Goal: Task Accomplishment & Management: Manage account settings

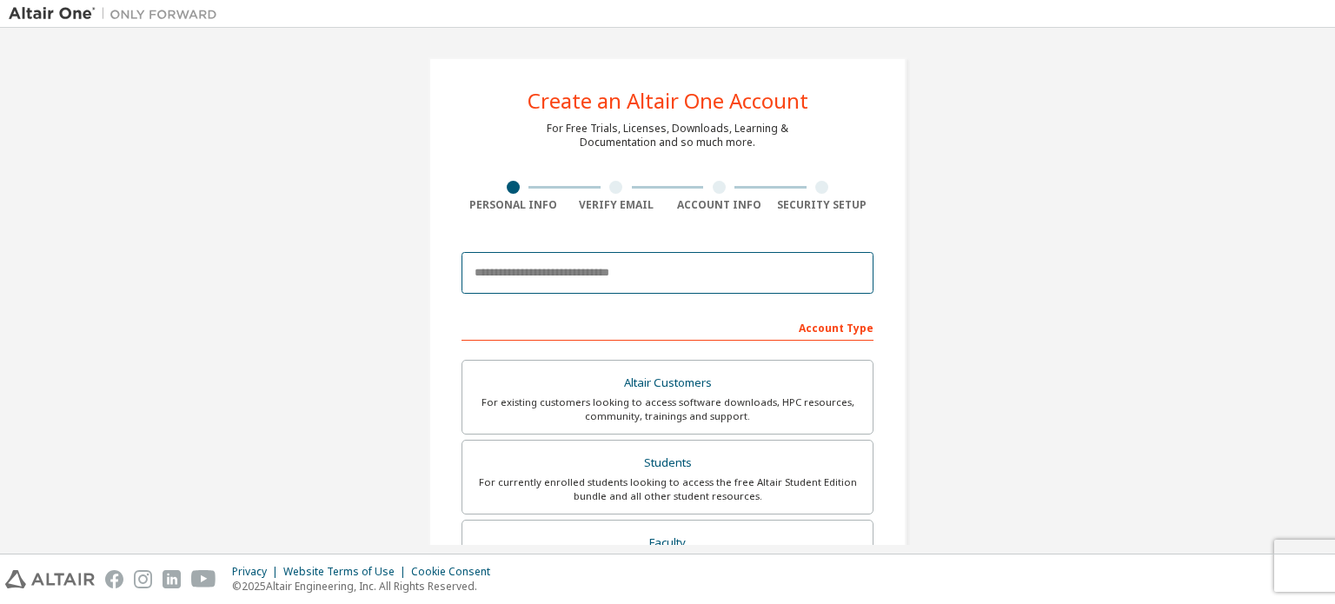
click at [584, 275] on input "email" at bounding box center [668, 273] width 412 height 42
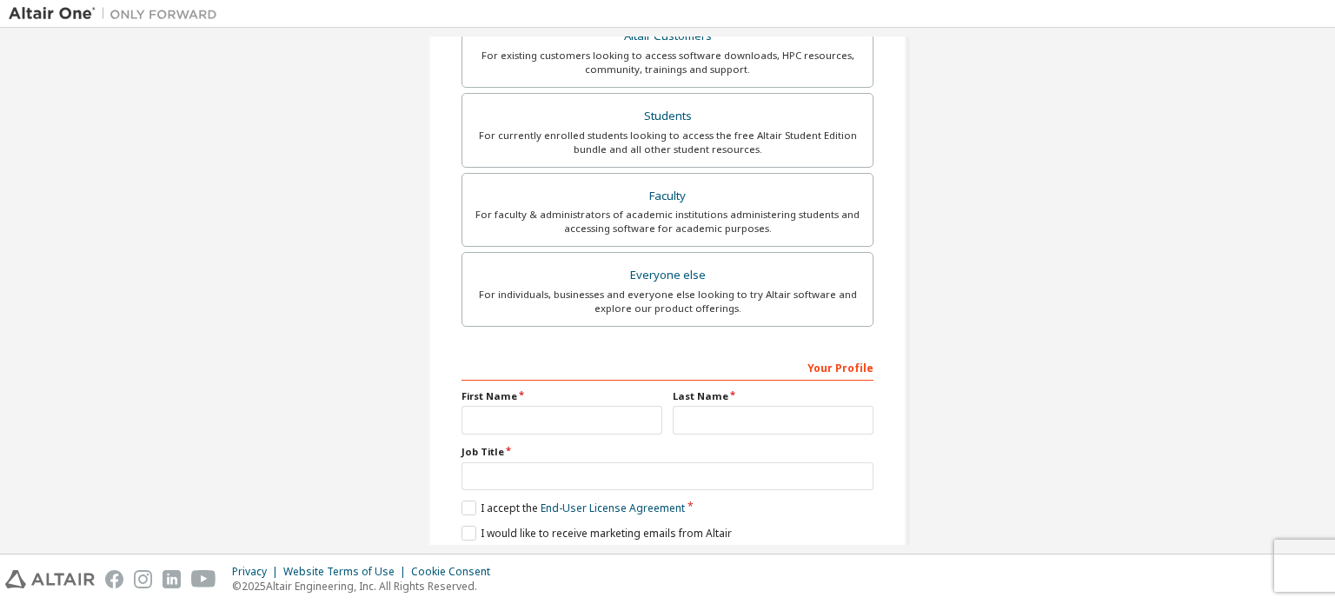
scroll to position [408, 0]
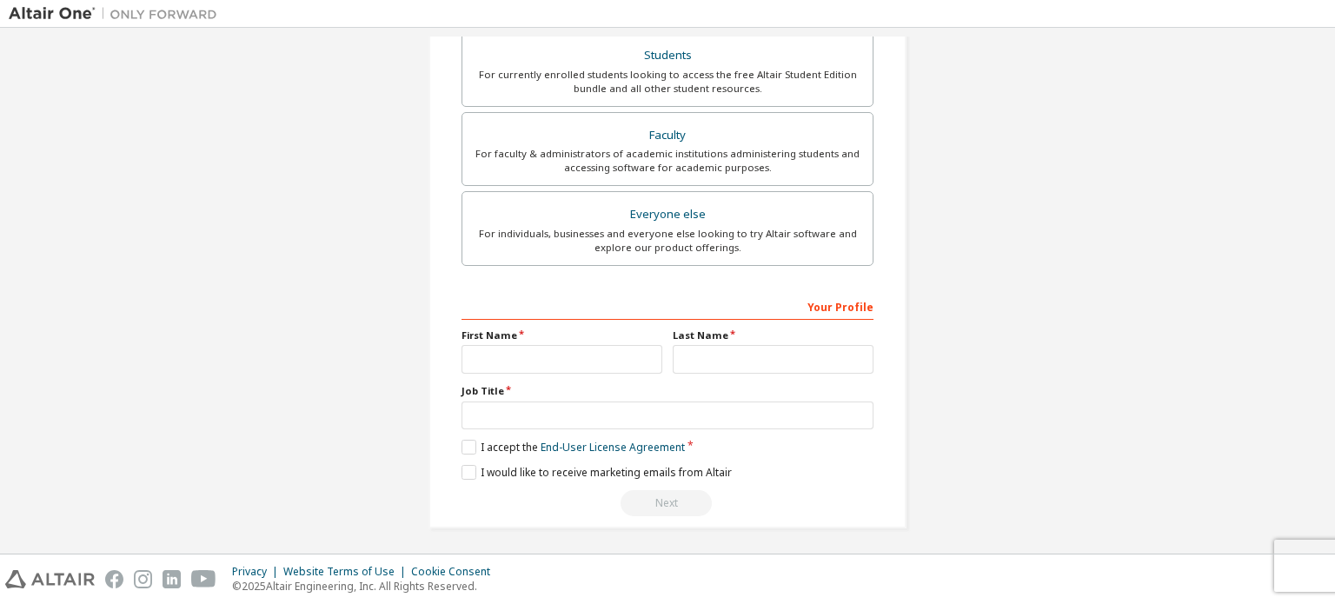
click at [922, 325] on div "Create an Altair One Account For Free Trials, Licenses, Downloads, Learning & D…" at bounding box center [668, 89] width 520 height 921
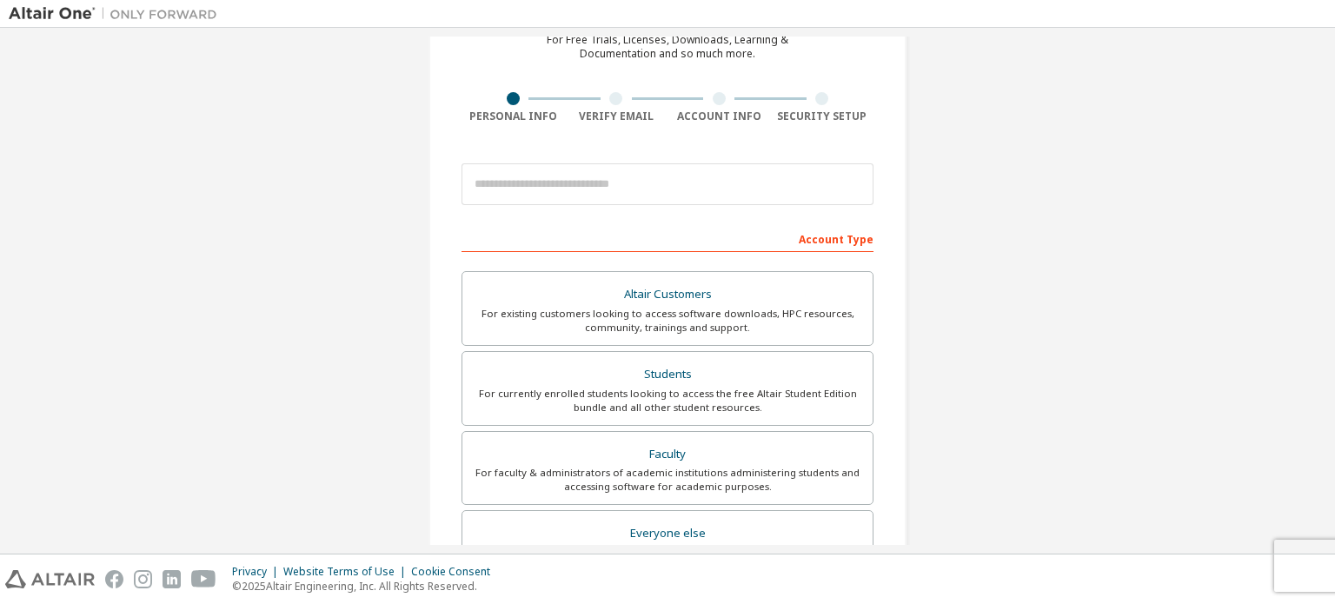
scroll to position [203, 0]
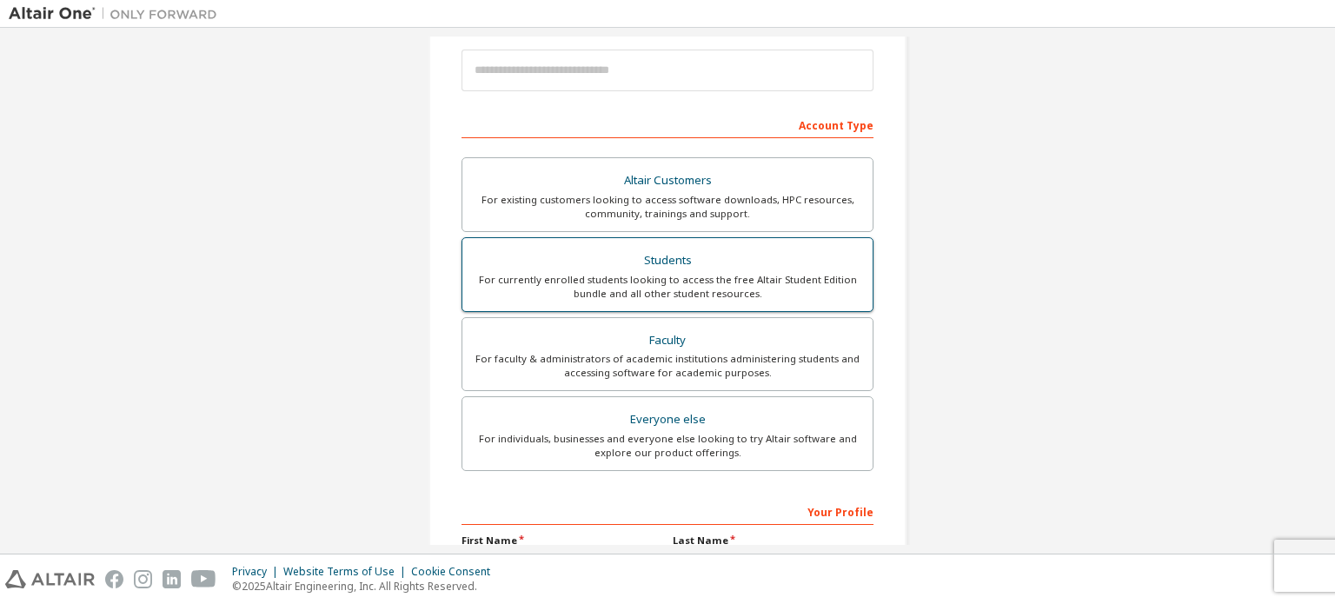
click at [692, 259] on div "Students" at bounding box center [667, 261] width 389 height 24
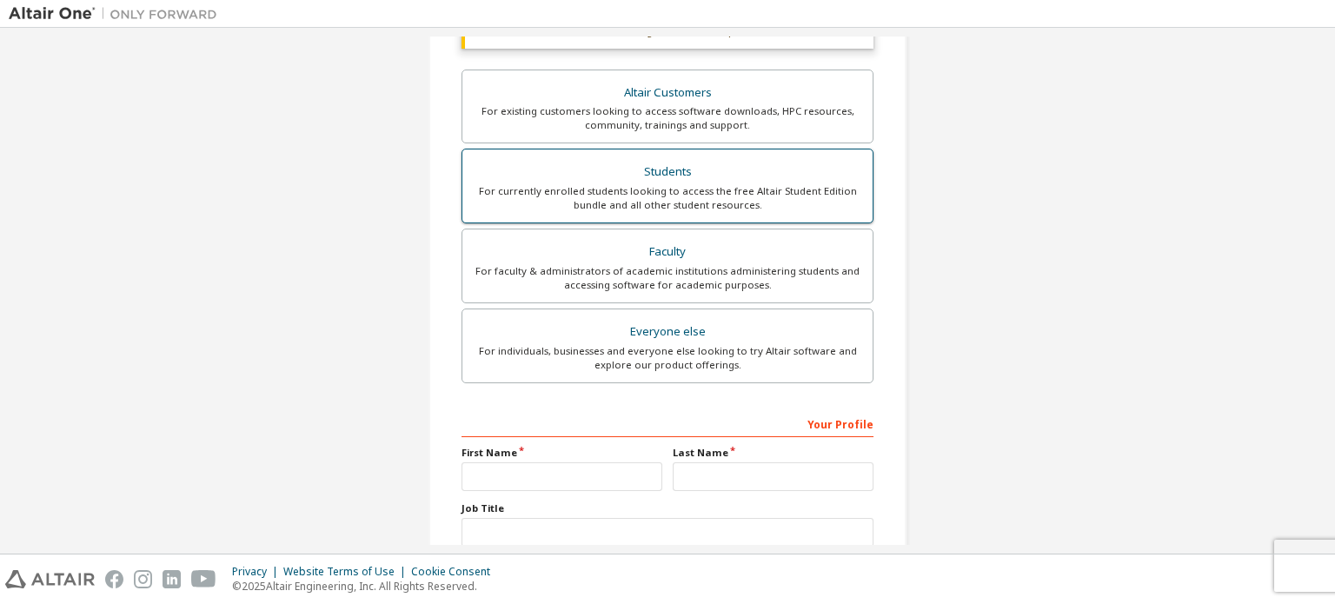
scroll to position [453, 0]
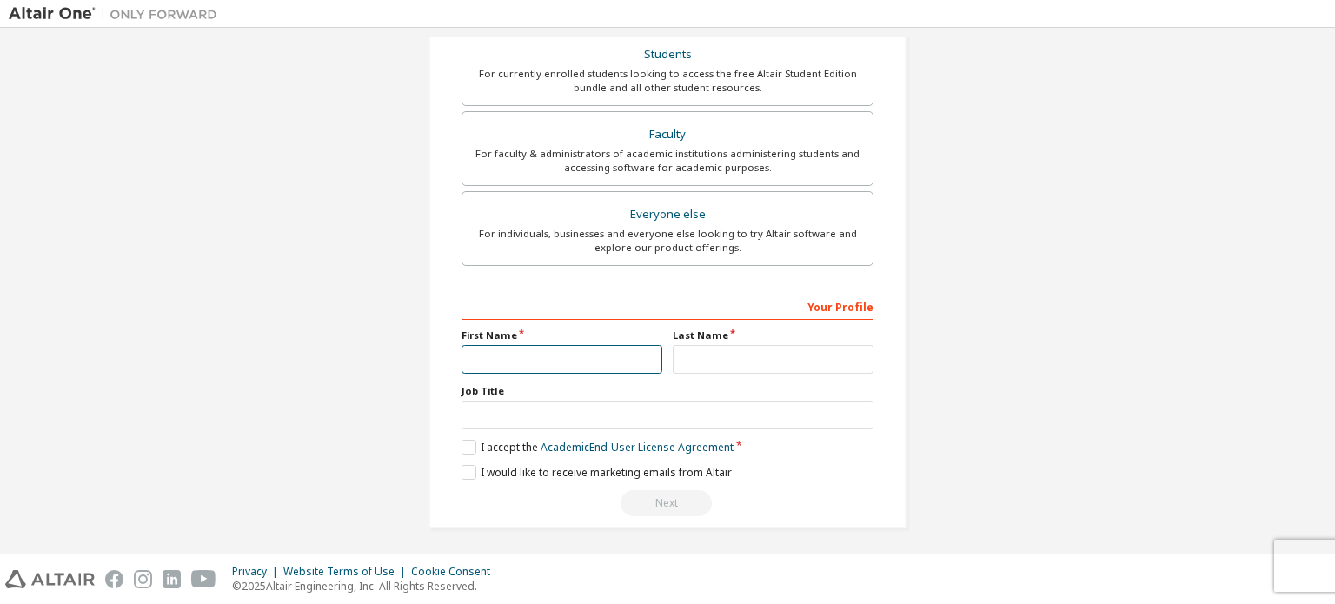
click at [556, 359] on input "text" at bounding box center [562, 359] width 201 height 29
type input "******"
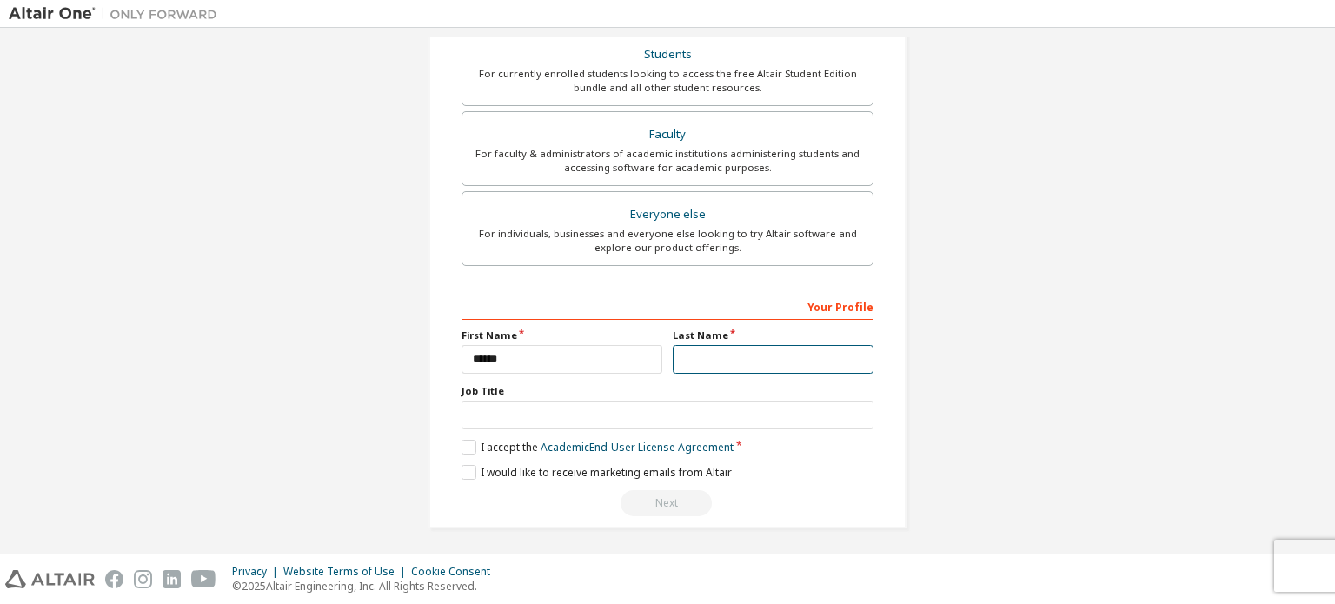
click at [682, 352] on input "text" at bounding box center [773, 359] width 201 height 29
click at [713, 348] on input "*********" at bounding box center [773, 359] width 201 height 29
drag, startPoint x: 713, startPoint y: 348, endPoint x: 756, endPoint y: 340, distance: 44.2
click at [756, 340] on div "Last Name *********" at bounding box center [773, 351] width 211 height 45
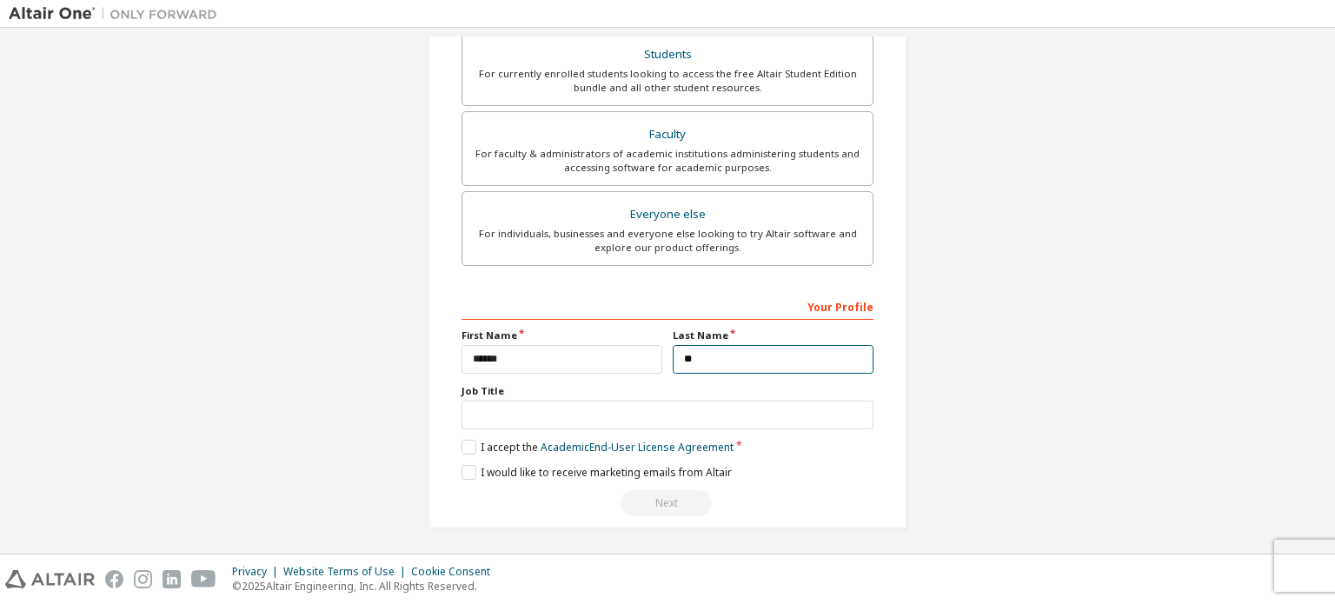
type input "*"
type input "*********"
click at [462, 442] on label "I accept the Academic End-User License Agreement" at bounding box center [598, 447] width 272 height 15
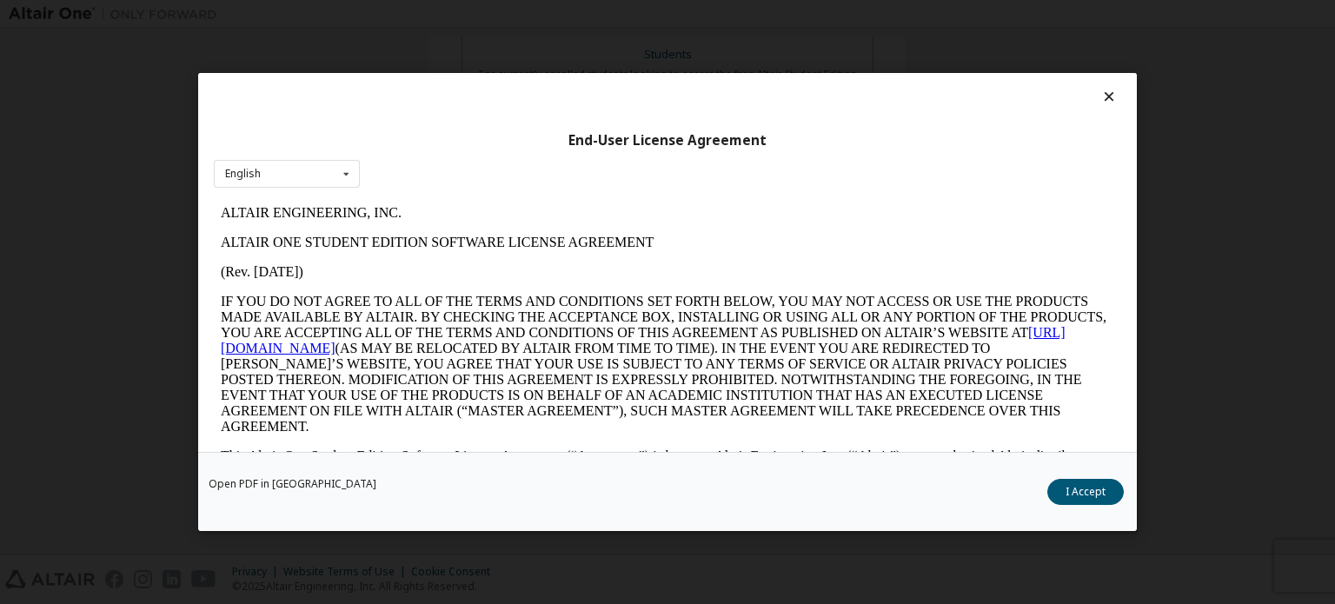
scroll to position [0, 0]
click at [1102, 90] on icon at bounding box center [1109, 97] width 18 height 16
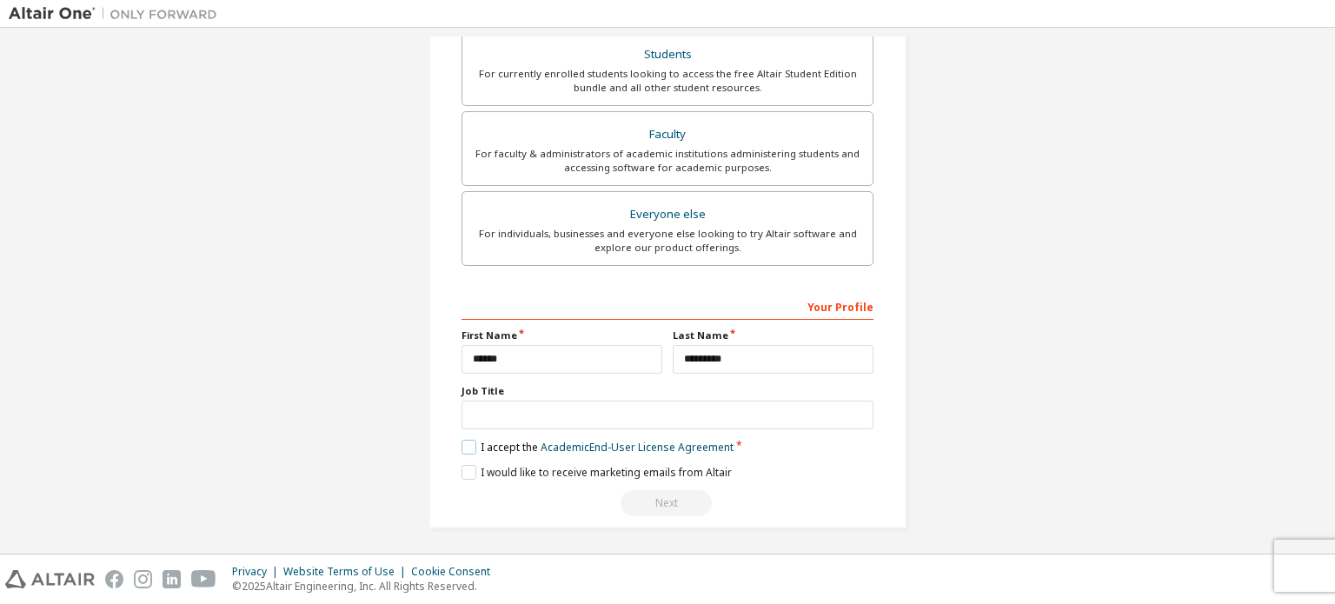
click at [467, 444] on label "I accept the Academic End-User License Agreement" at bounding box center [598, 447] width 272 height 15
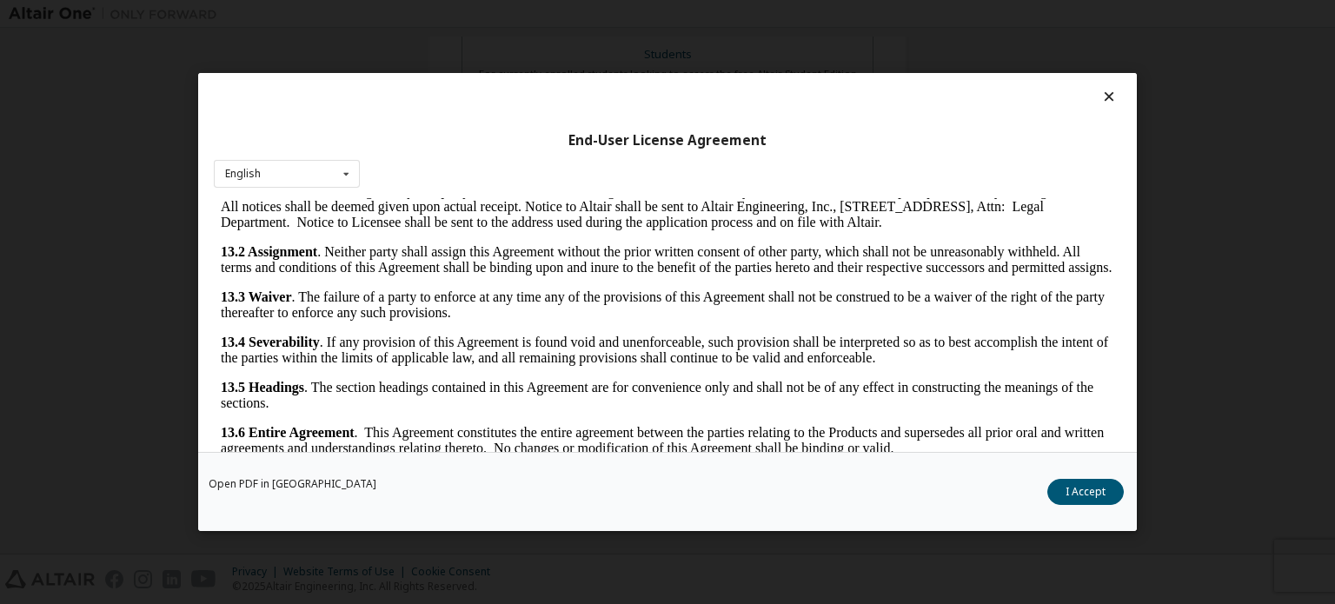
scroll to position [38, 0]
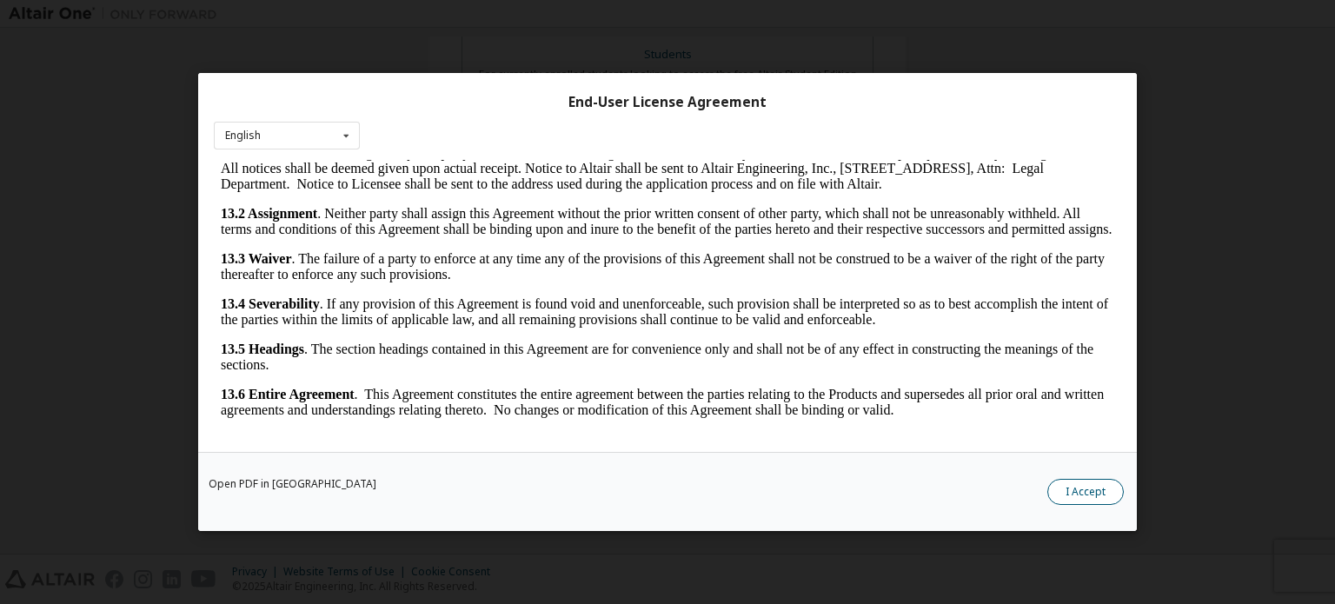
click at [1107, 491] on button "I Accept" at bounding box center [1085, 492] width 76 height 26
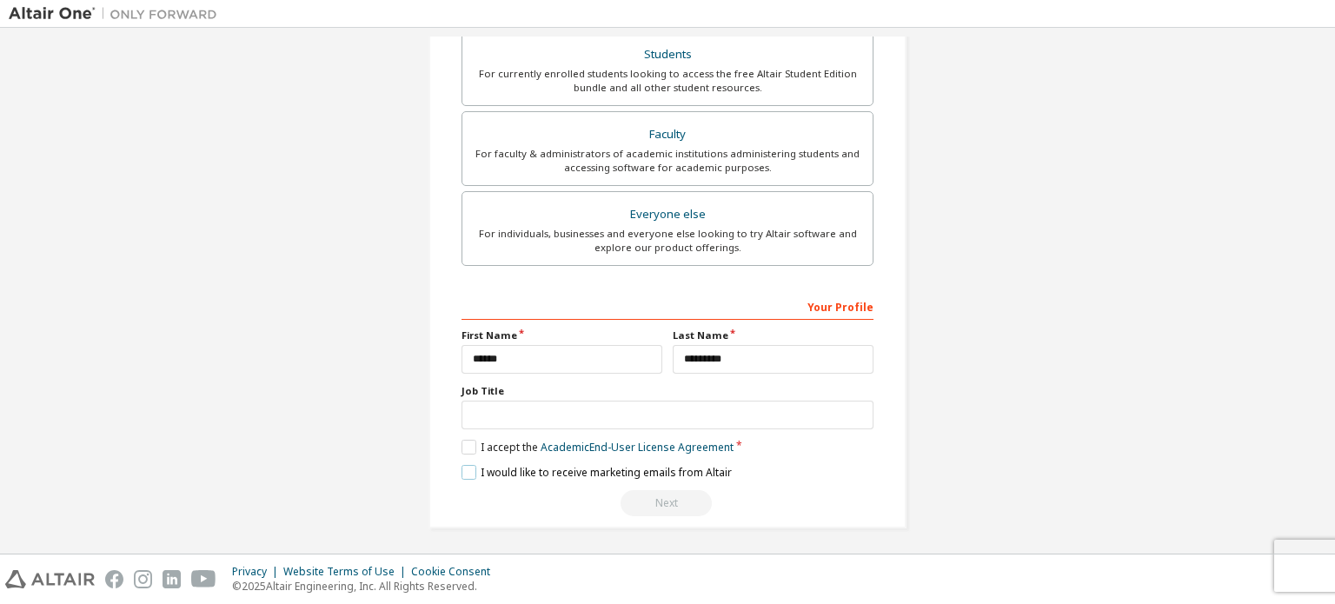
click at [483, 468] on label "I would like to receive marketing emails from Altair" at bounding box center [597, 472] width 270 height 15
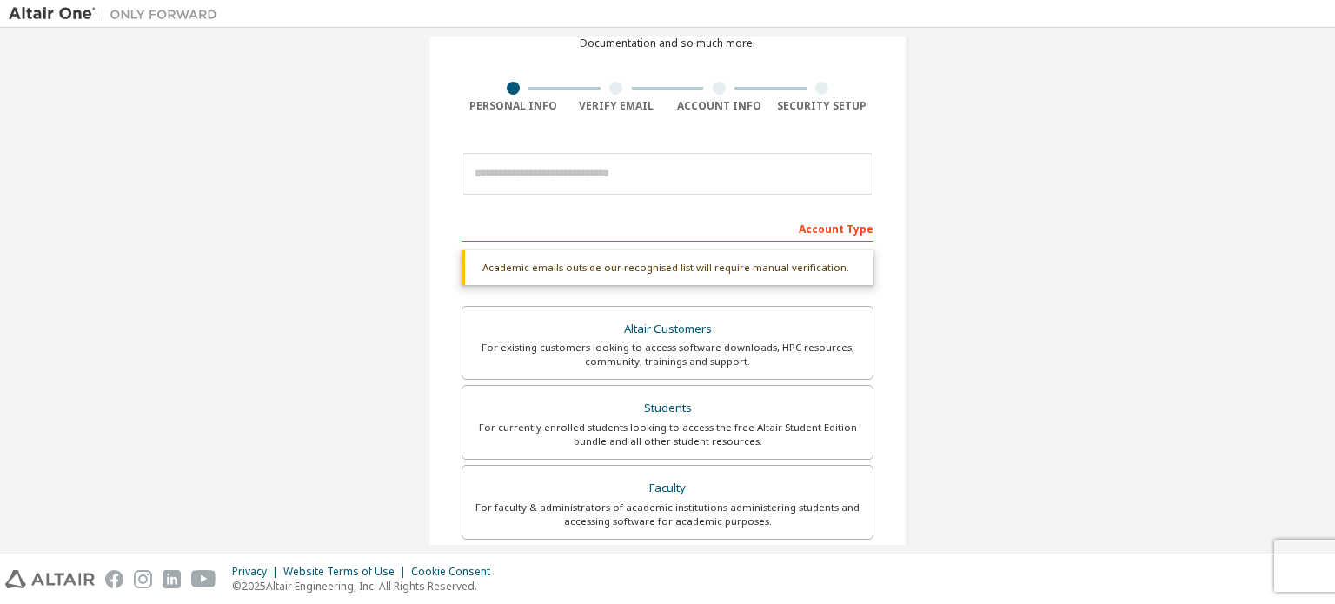
scroll to position [0, 0]
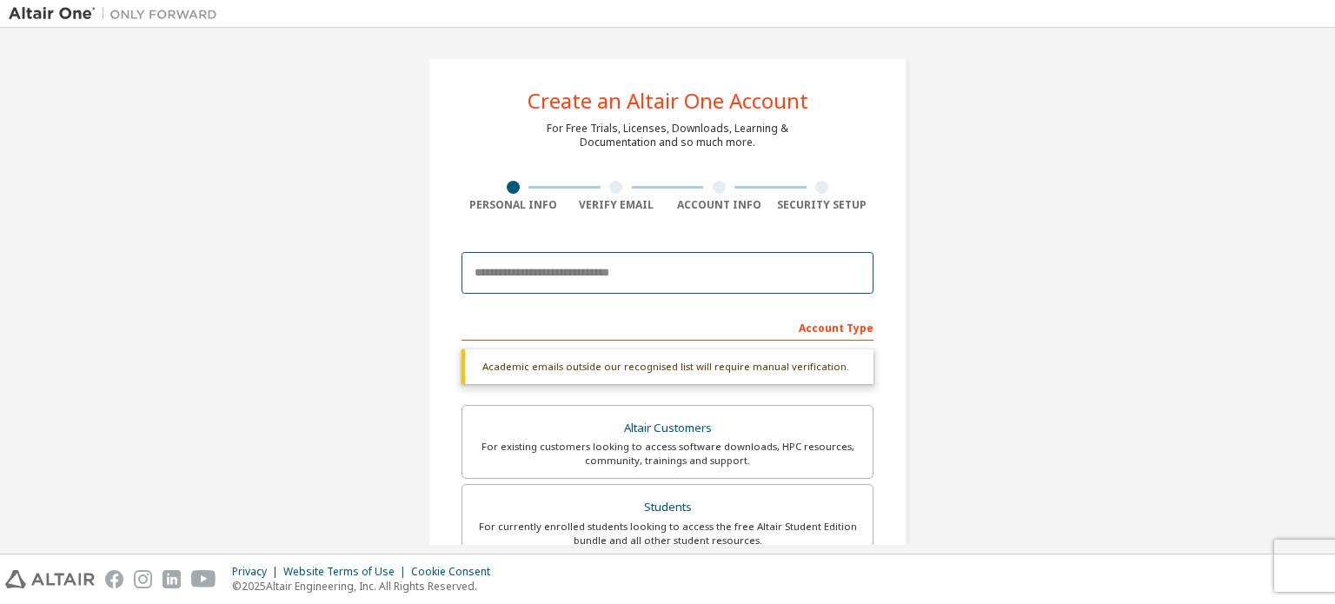
click at [633, 262] on input "email" at bounding box center [668, 273] width 412 height 42
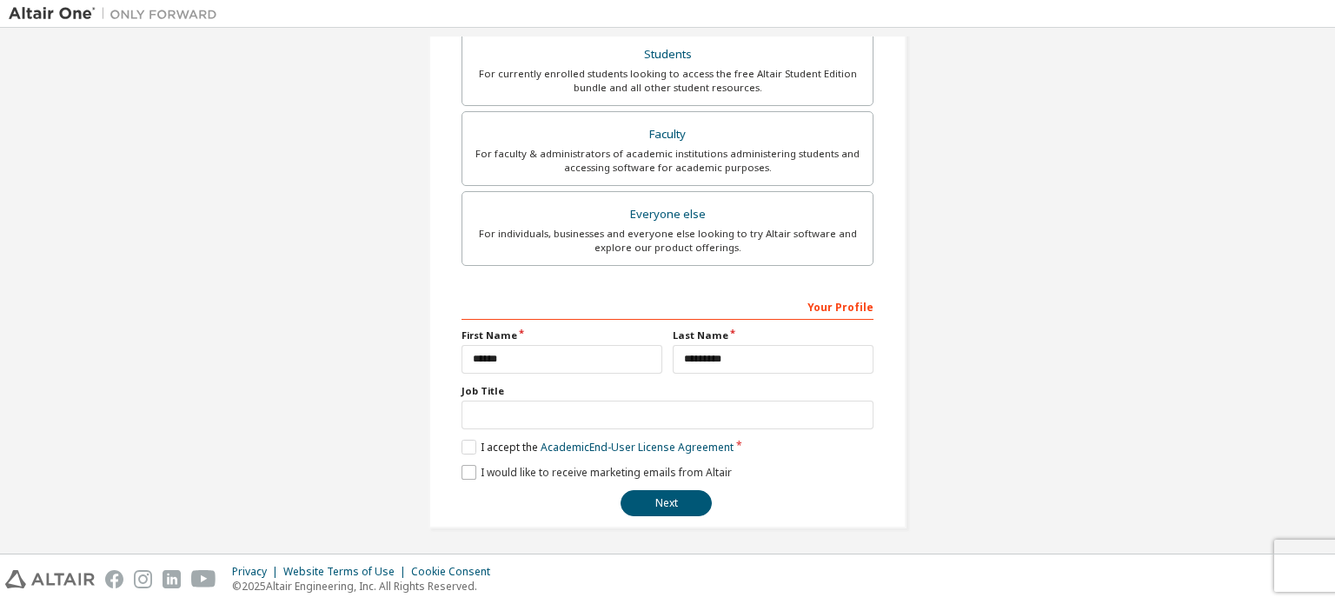
type input "**********"
click at [532, 467] on label "I would like to receive marketing emails from Altair" at bounding box center [597, 472] width 270 height 15
click at [685, 490] on button "Next" at bounding box center [666, 503] width 91 height 26
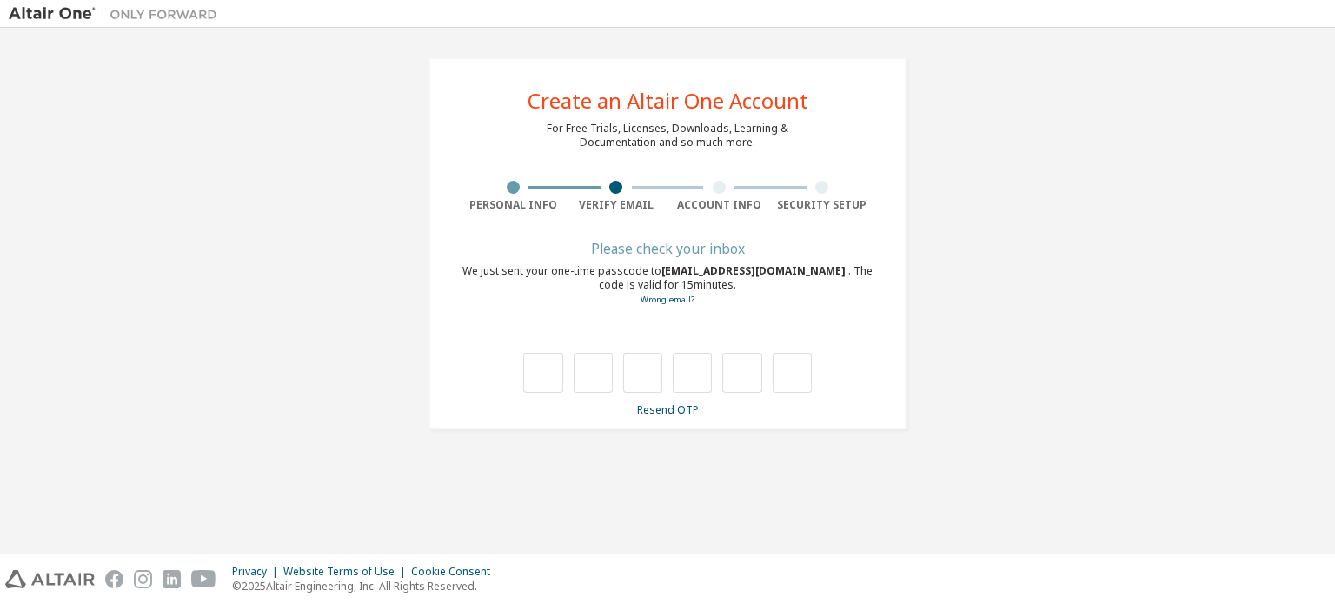
scroll to position [0, 0]
type input "*"
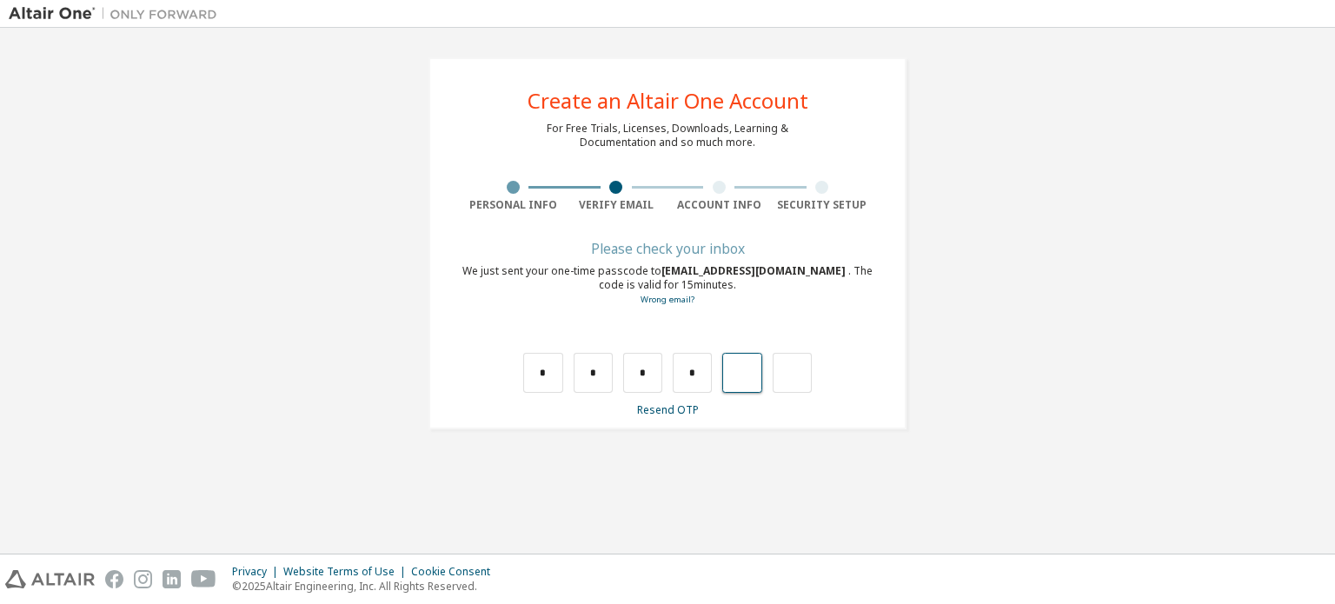
type input "*"
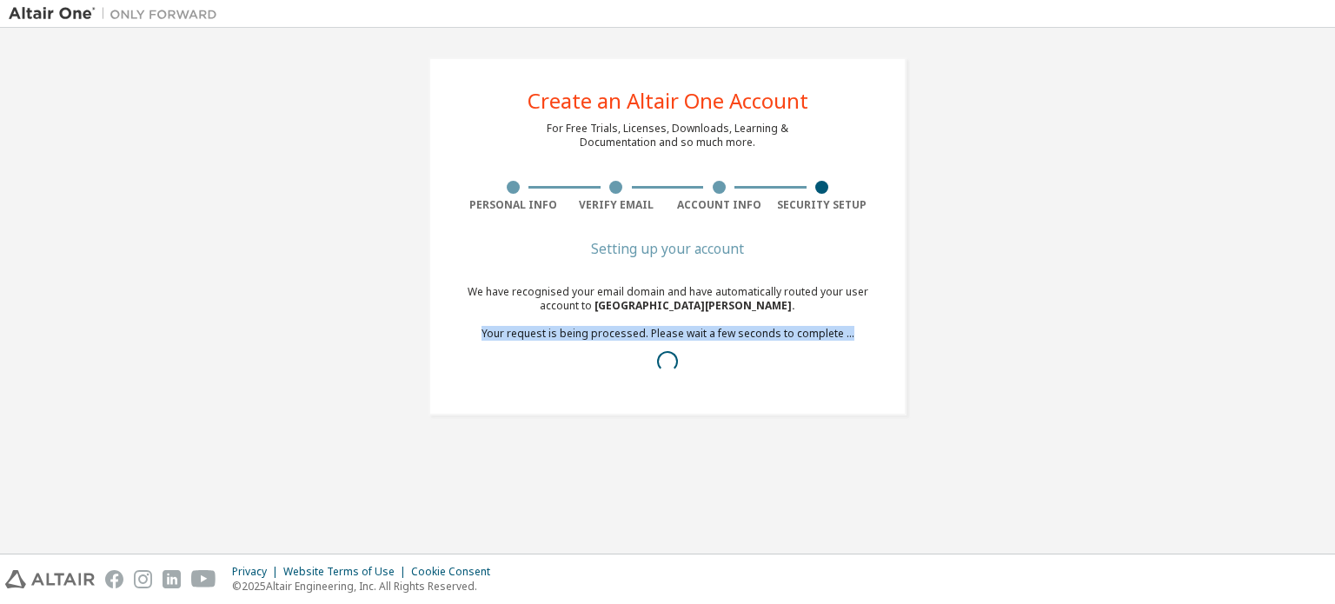
drag, startPoint x: 488, startPoint y: 335, endPoint x: 883, endPoint y: 371, distance: 397.2
click at [883, 371] on div "Create an Altair One Account For Free Trials, Licenses, Downloads, Learning & D…" at bounding box center [668, 236] width 478 height 358
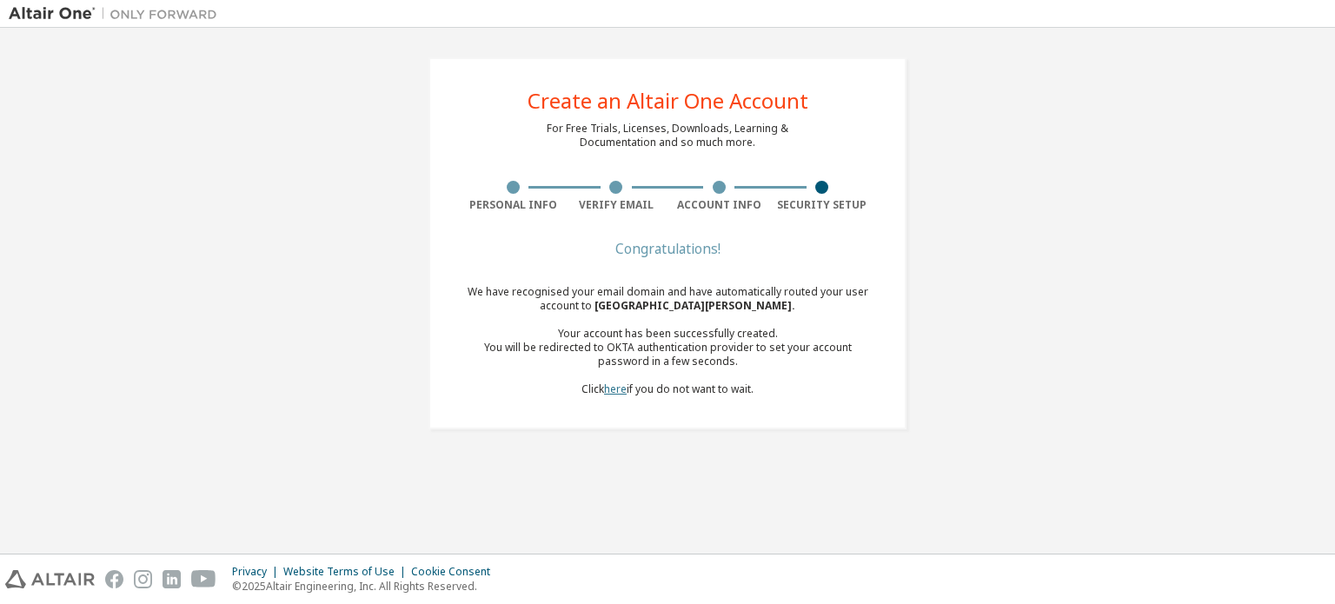
click at [616, 388] on link "here" at bounding box center [615, 389] width 23 height 15
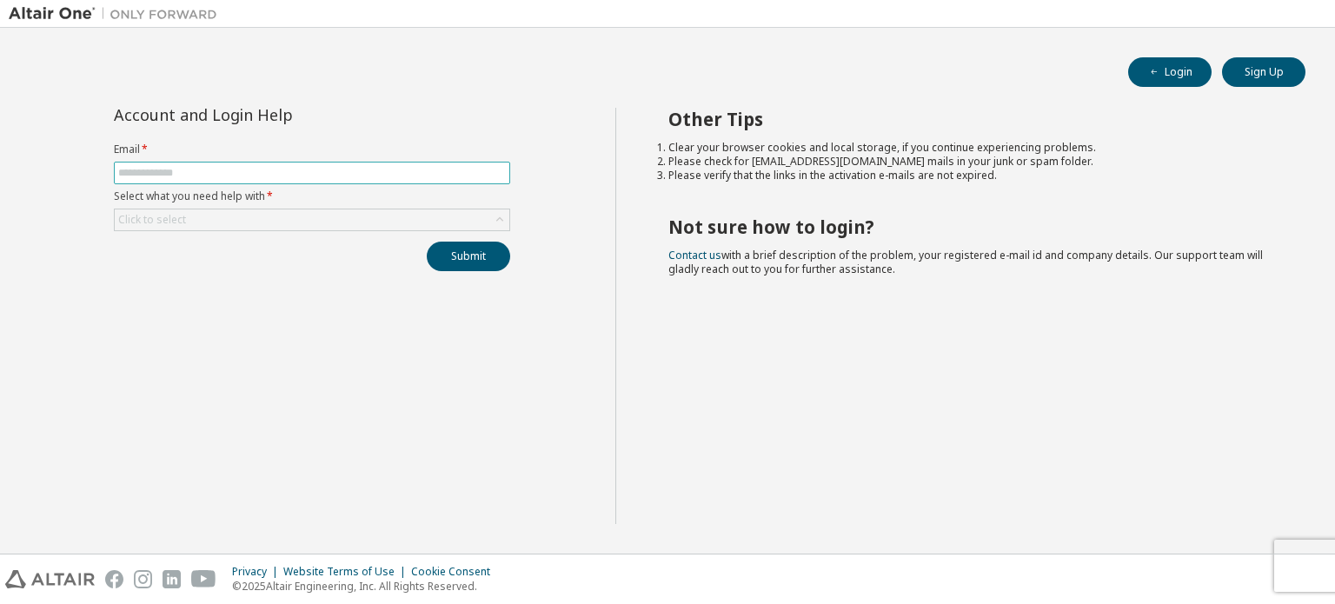
click at [391, 167] on input "text" at bounding box center [312, 173] width 388 height 14
type input "**********"
click at [352, 223] on div "Click to select" at bounding box center [312, 219] width 395 height 21
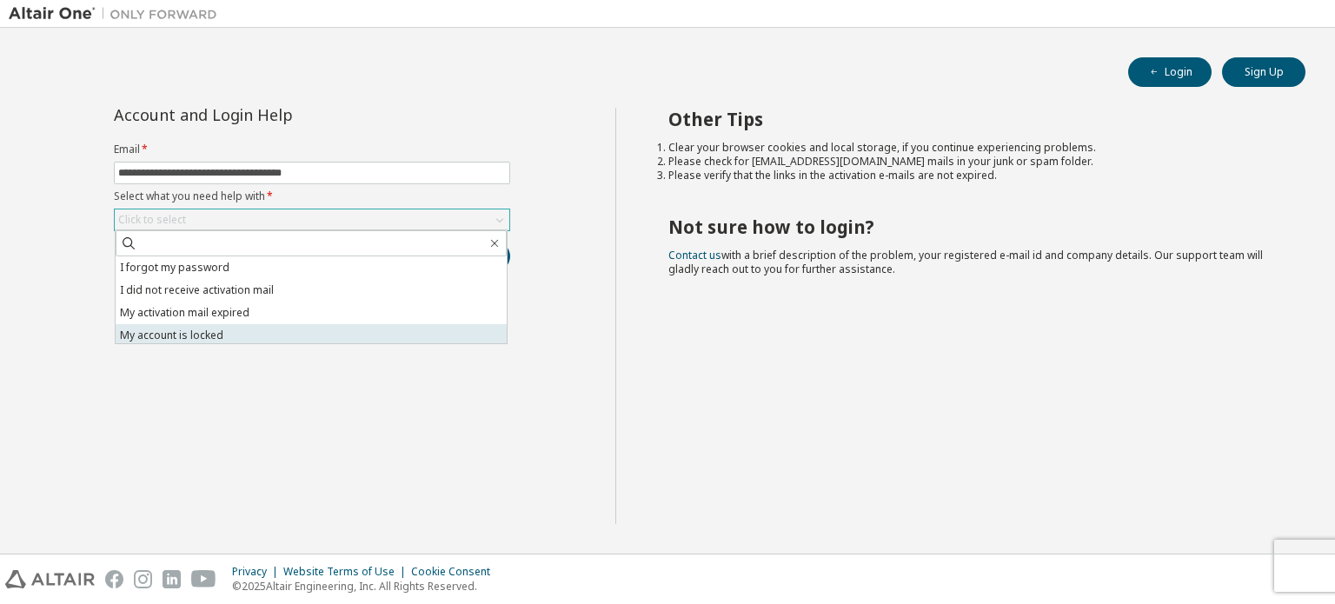
scroll to position [49, 0]
click at [275, 332] on li "I don't know but can't login" at bounding box center [311, 332] width 391 height 23
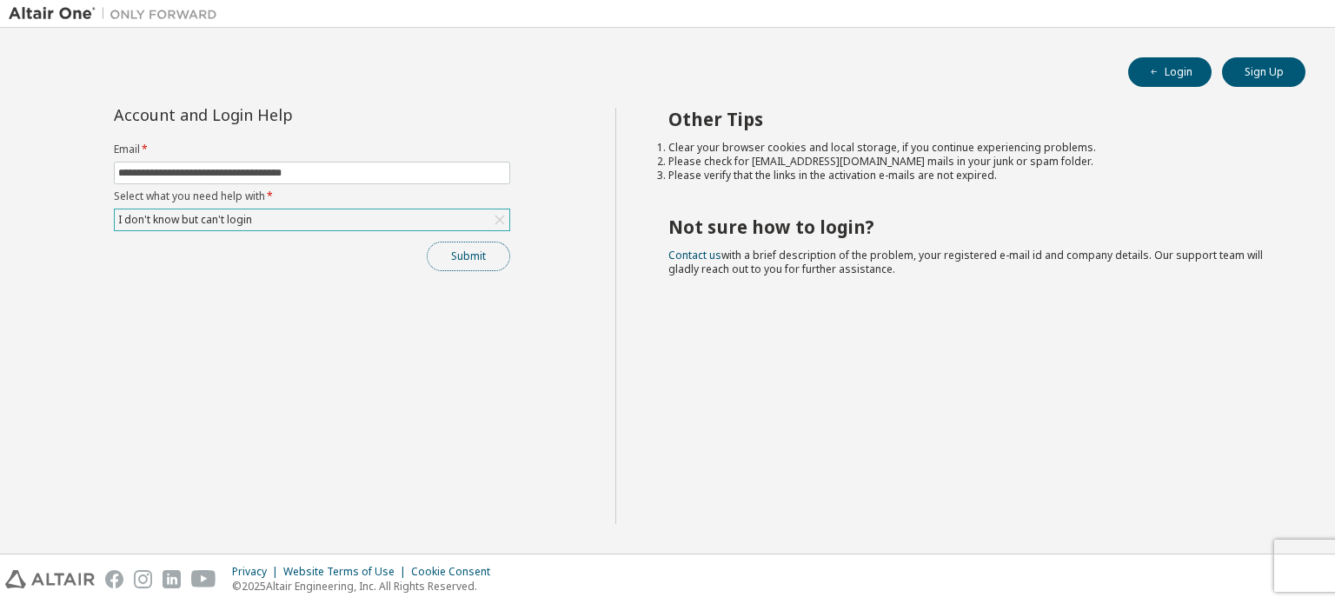
click at [480, 253] on button "Submit" at bounding box center [468, 257] width 83 height 30
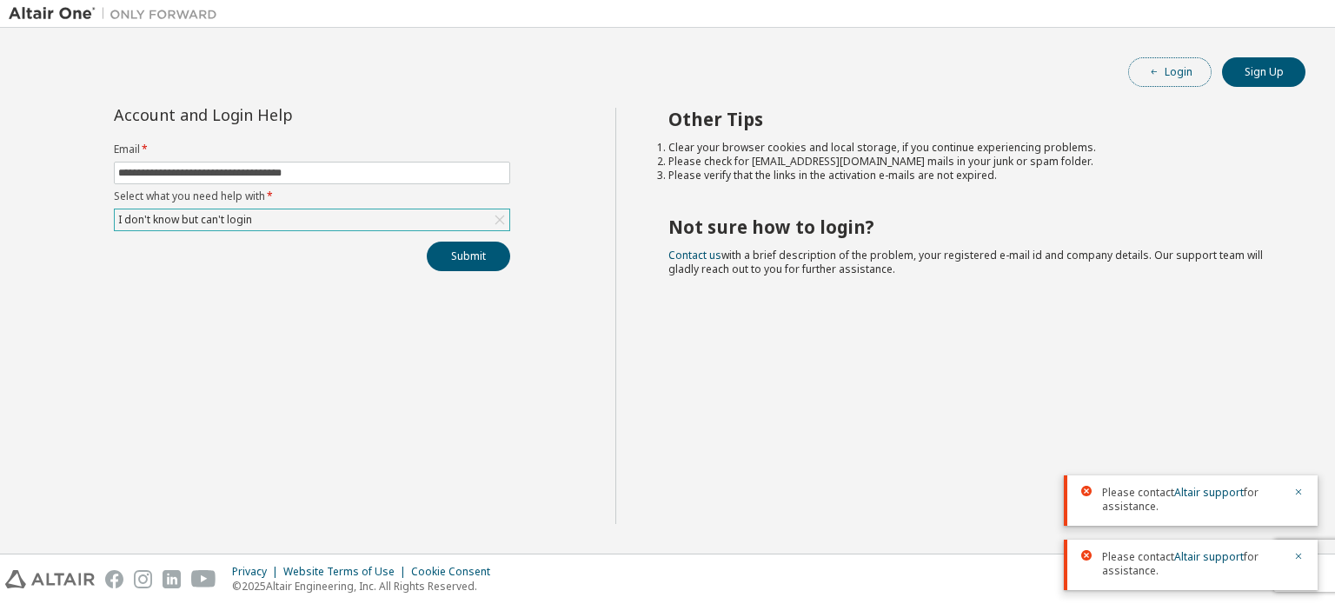
click at [1154, 69] on icon "button" at bounding box center [1154, 72] width 10 height 10
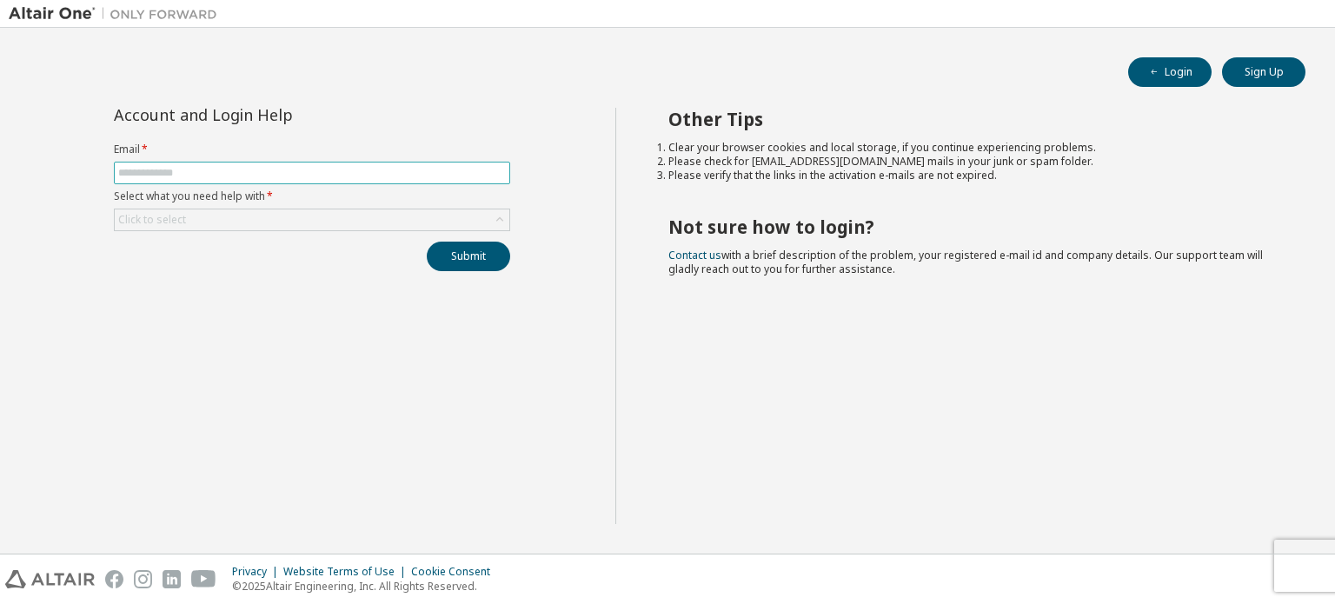
click at [480, 172] on input "text" at bounding box center [312, 173] width 388 height 14
click at [368, 232] on div "Account and Login Help Email * Select what you need help with * Click to select…" at bounding box center [311, 189] width 417 height 163
click at [366, 209] on div "Click to select" at bounding box center [312, 219] width 395 height 21
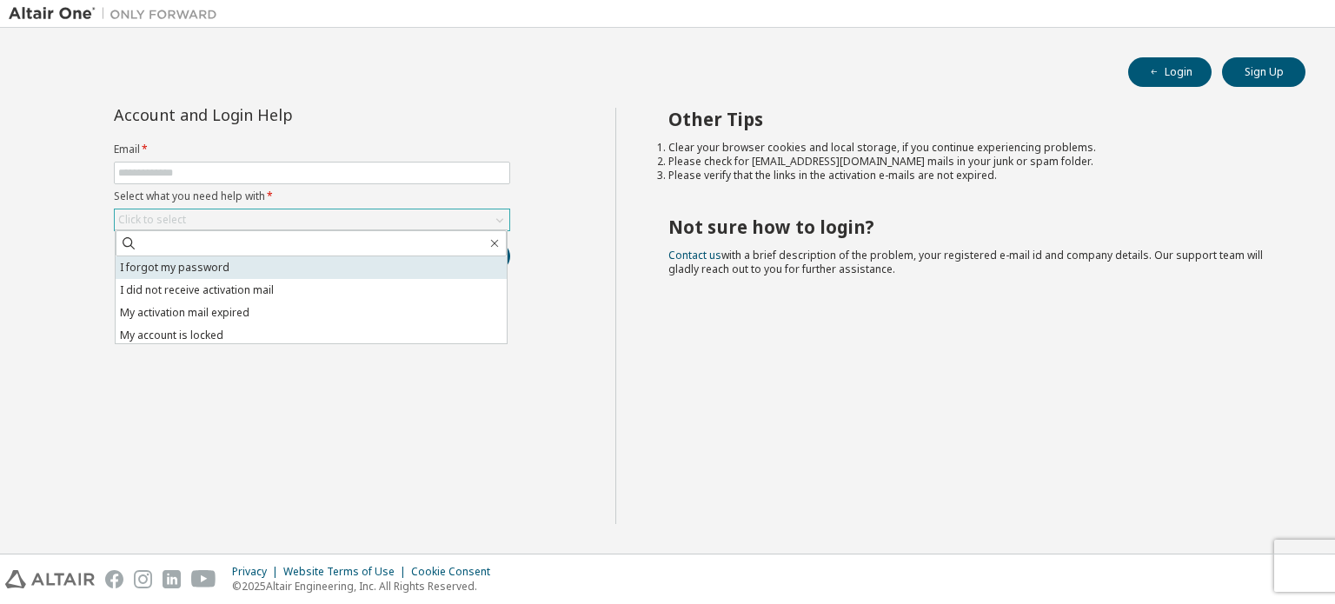
click at [253, 273] on li "I forgot my password" at bounding box center [311, 267] width 391 height 23
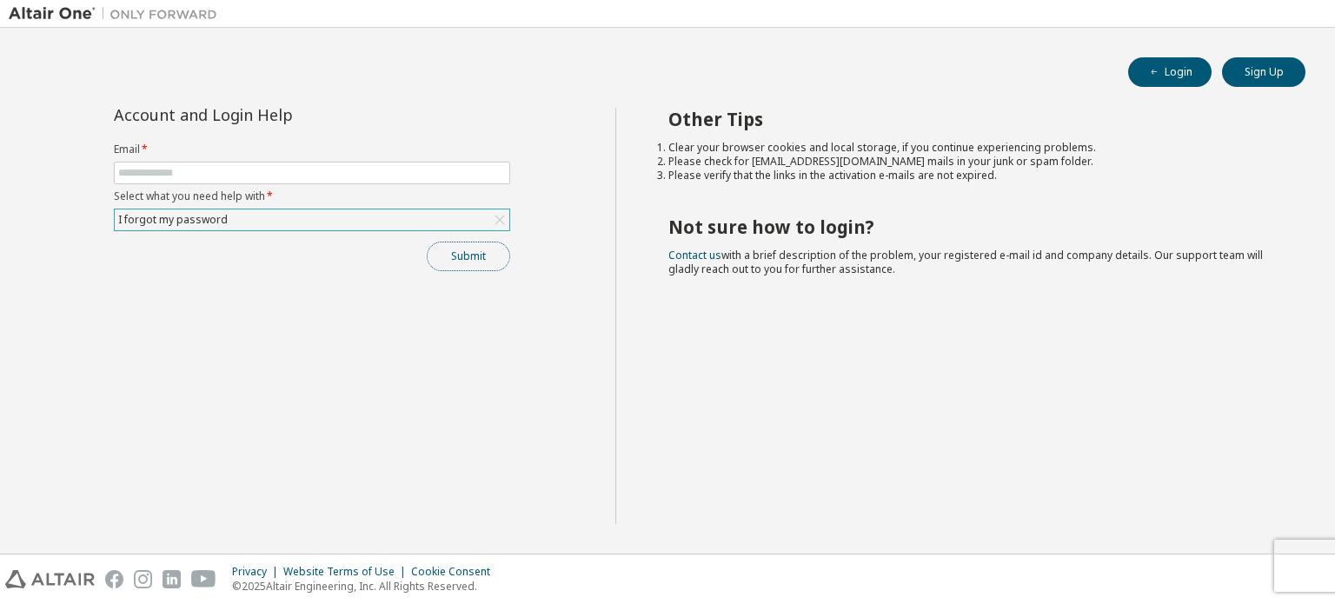
click at [469, 261] on button "Submit" at bounding box center [468, 257] width 83 height 30
click at [341, 166] on input "text" at bounding box center [312, 173] width 388 height 14
click at [380, 123] on div "Account and Login Help Email * Select what you need help with * I forgot my pas…" at bounding box center [311, 189] width 417 height 163
click at [350, 171] on input "text" at bounding box center [312, 173] width 388 height 14
type input "*"
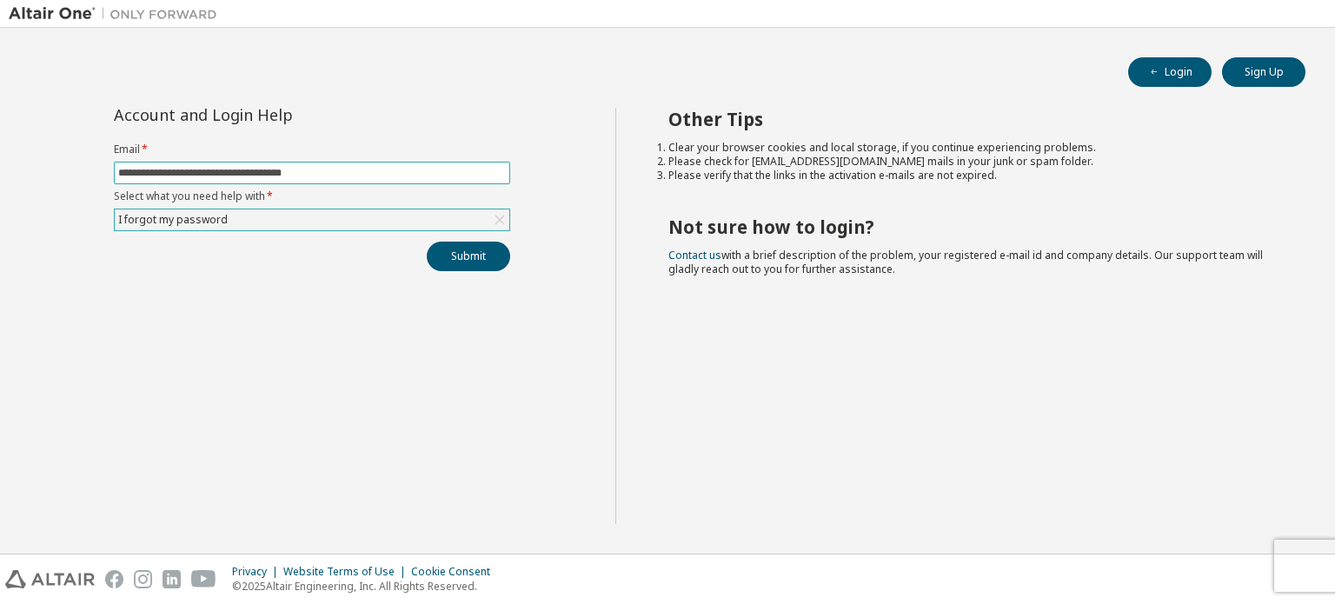
type input "**********"
click at [427, 242] on button "Submit" at bounding box center [468, 257] width 83 height 30
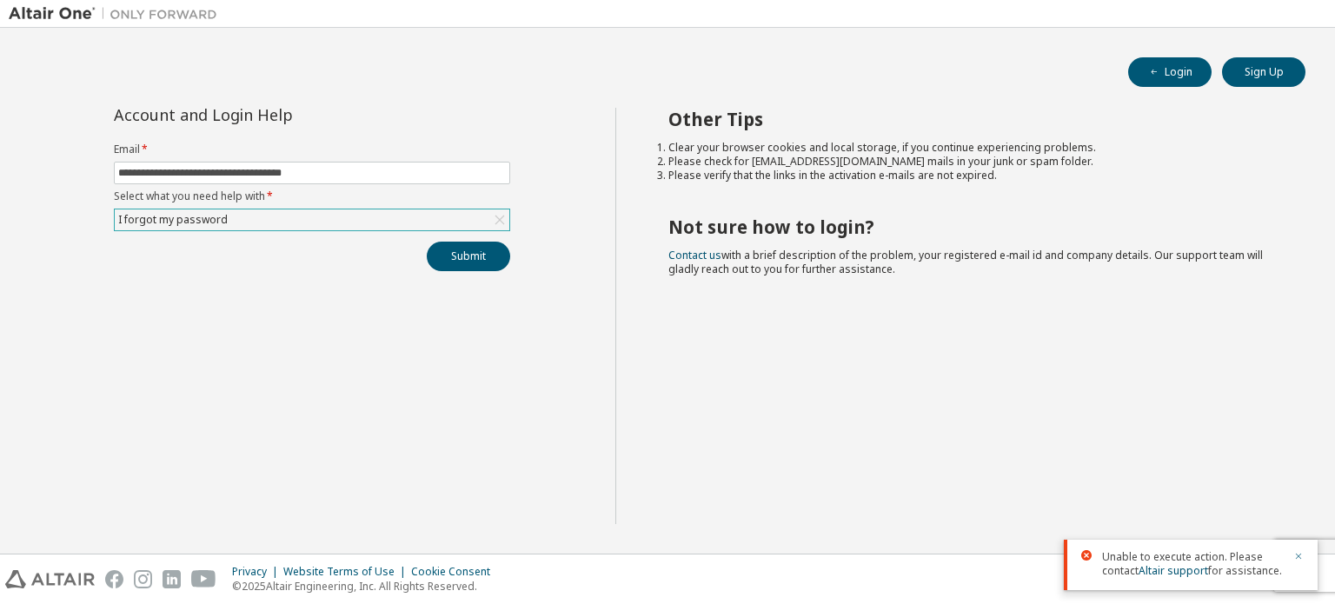
click at [1299, 556] on icon "button" at bounding box center [1299, 557] width 6 height 6
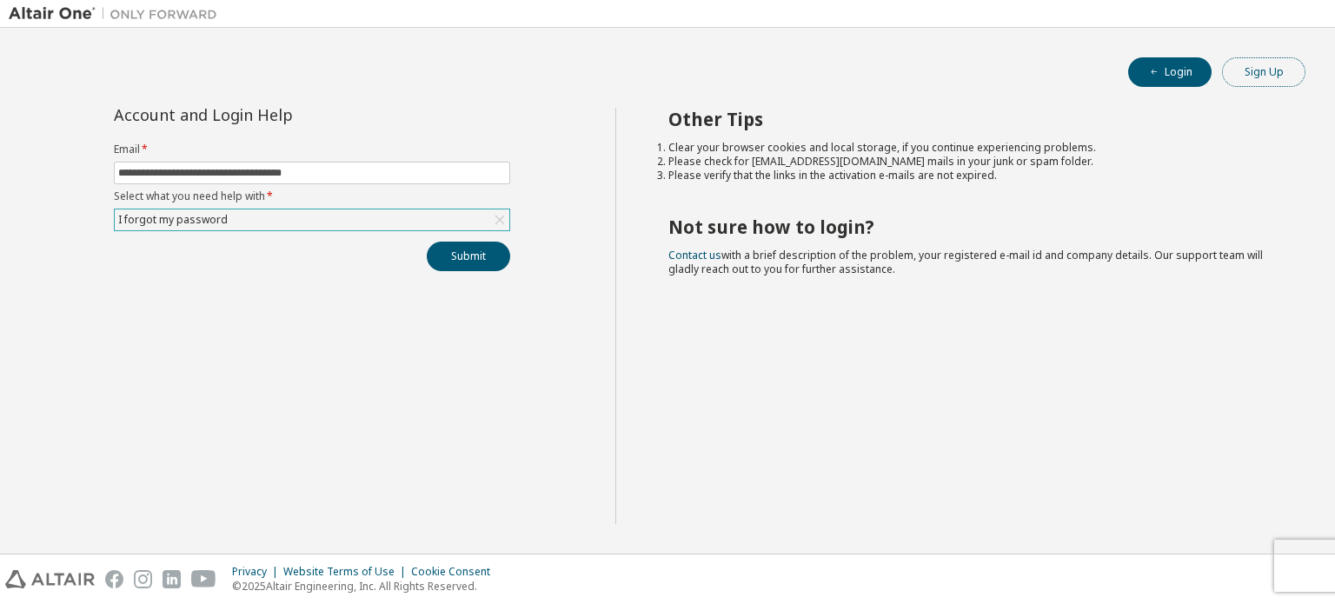
click at [1228, 61] on button "Sign Up" at bounding box center [1263, 72] width 83 height 30
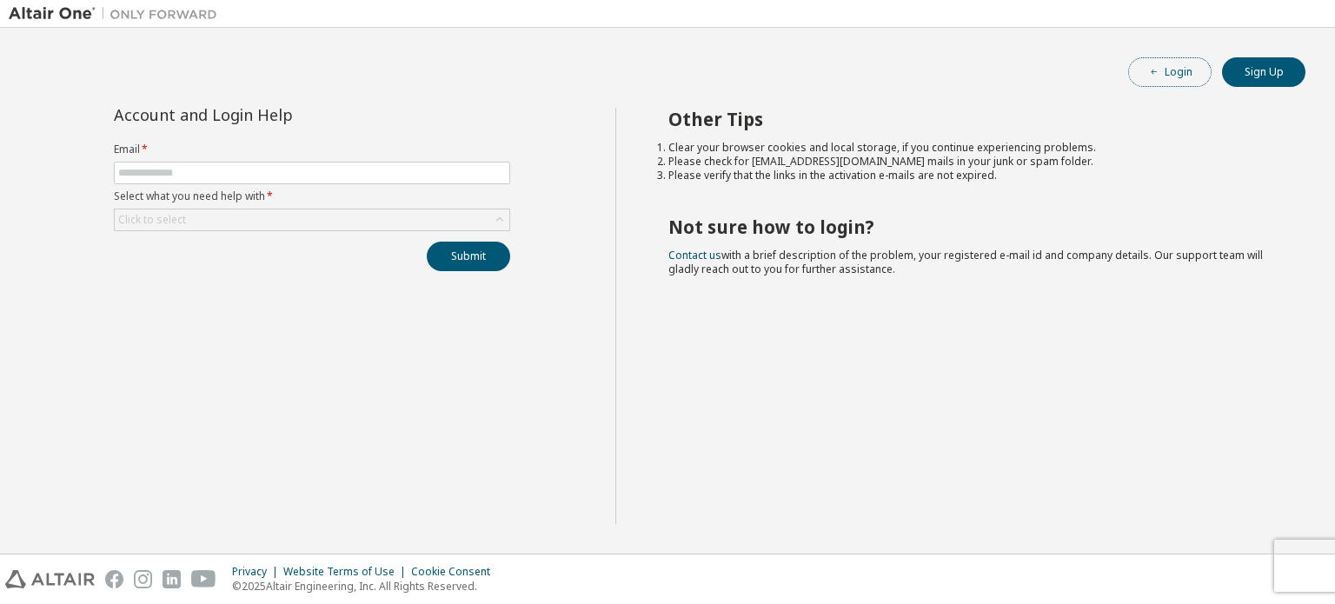
click at [1161, 63] on button "Login" at bounding box center [1169, 72] width 83 height 30
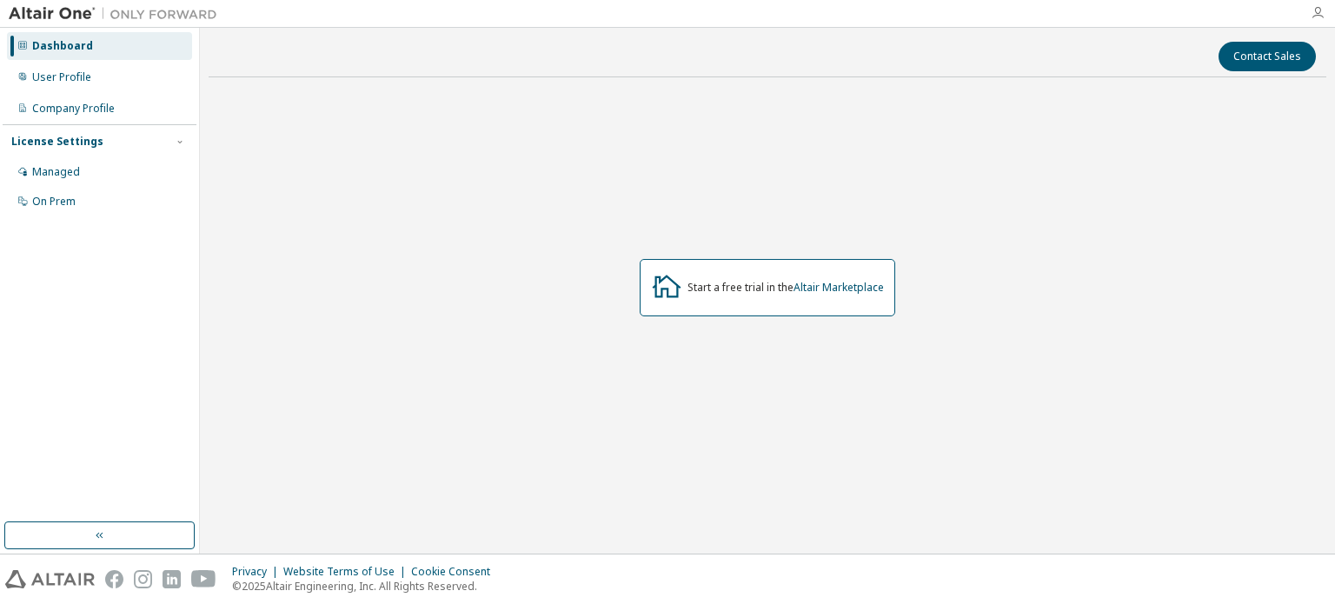
click at [1320, 10] on icon "button" at bounding box center [1318, 13] width 14 height 14
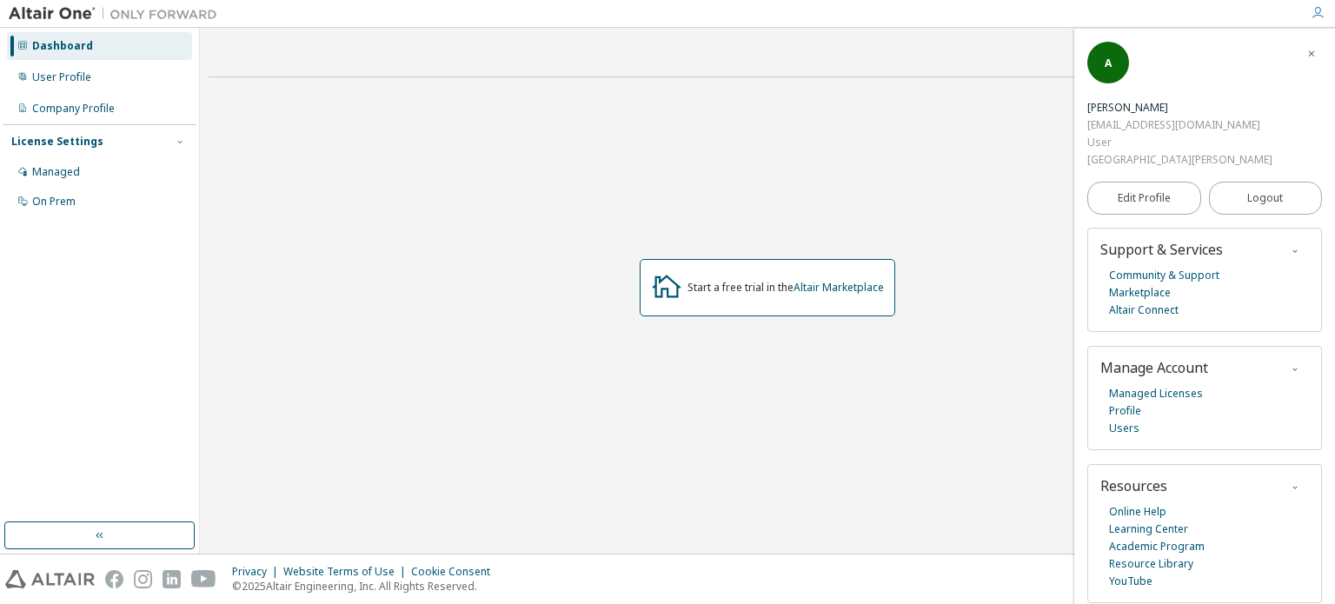
click at [957, 420] on div "Start a free trial in the Altair Marketplace" at bounding box center [768, 287] width 1118 height 393
click at [1241, 192] on button "Logout" at bounding box center [1266, 198] width 114 height 33
